Goal: Task Accomplishment & Management: Manage account settings

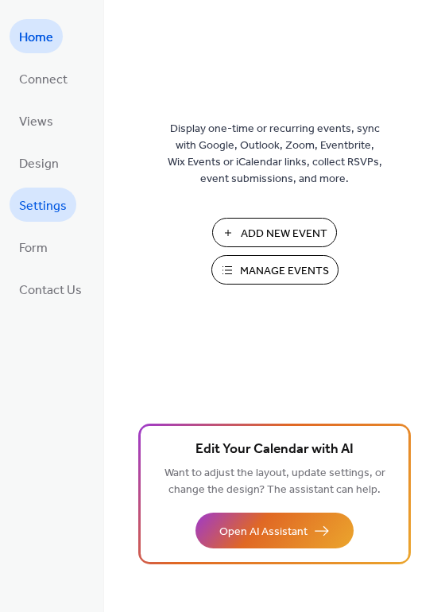
click at [30, 200] on span "Settings" at bounding box center [43, 206] width 48 height 25
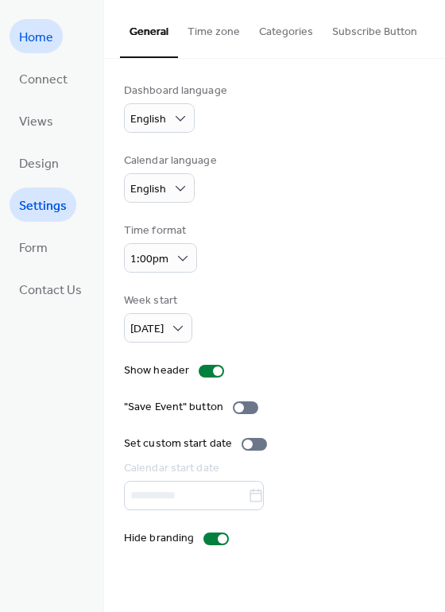
click at [33, 37] on span "Home" at bounding box center [36, 37] width 34 height 25
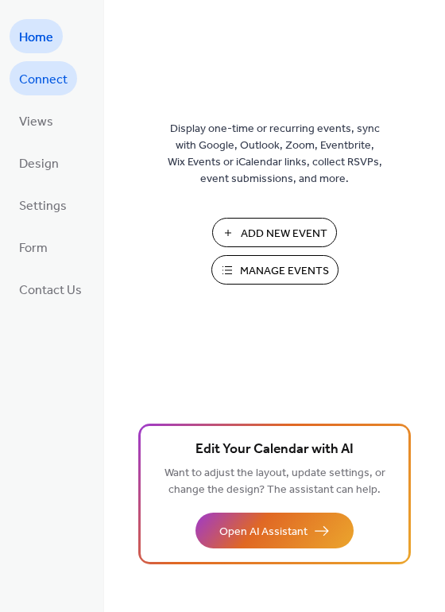
click at [33, 75] on span "Connect" at bounding box center [43, 80] width 48 height 25
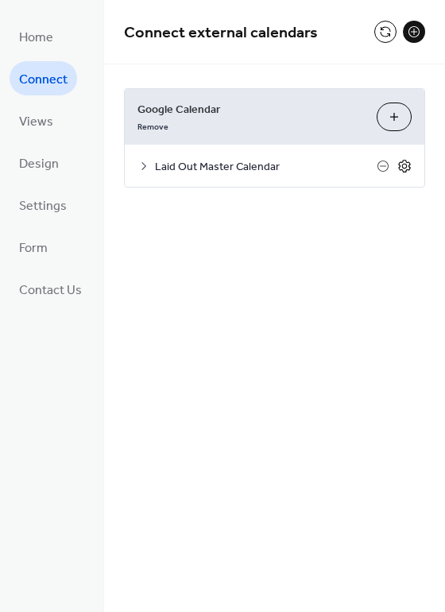
click at [405, 165] on icon at bounding box center [404, 166] width 14 height 14
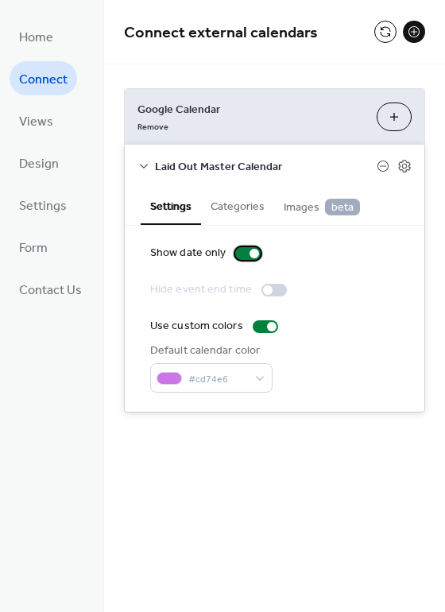
click at [250, 250] on div at bounding box center [255, 254] width 10 height 10
click at [236, 215] on button "Categories" at bounding box center [237, 205] width 73 height 37
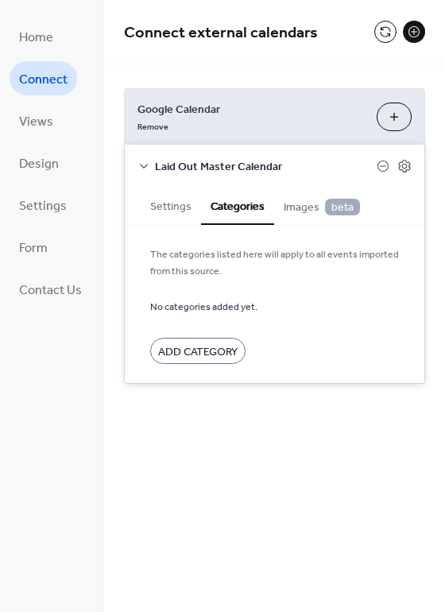
click at [300, 207] on span "Images beta" at bounding box center [322, 207] width 76 height 17
